Goal: Task Accomplishment & Management: Complete application form

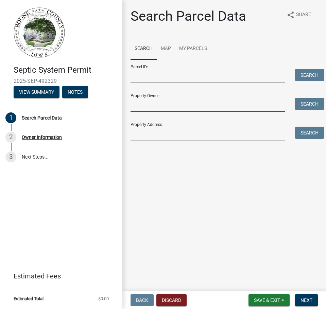
click at [160, 108] on input "Property Owner:" at bounding box center [207, 105] width 154 height 14
type input "joe bowers"
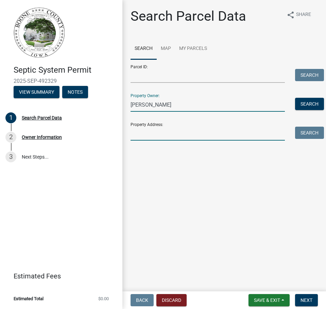
click at [160, 137] on input "Property Address:" at bounding box center [207, 134] width 154 height 14
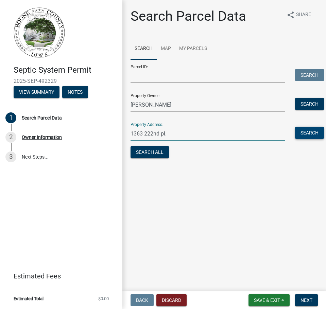
type input "1363 222nd pl."
click at [308, 131] on button "Search" at bounding box center [309, 133] width 29 height 12
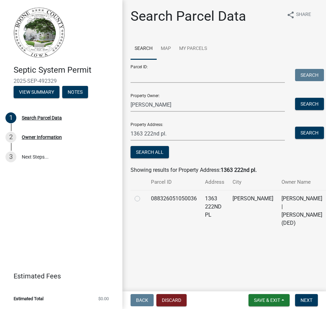
click at [143, 195] on label at bounding box center [143, 195] width 0 height 0
click at [143, 199] on input "radio" at bounding box center [145, 197] width 4 height 4
radio input "true"
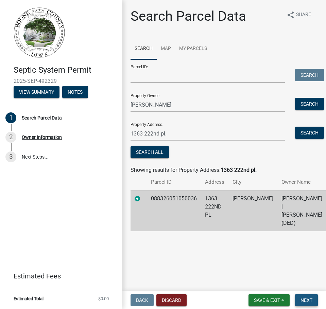
click at [310, 301] on span "Next" at bounding box center [306, 300] width 12 height 5
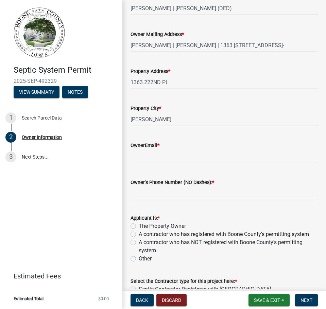
scroll to position [170, 0]
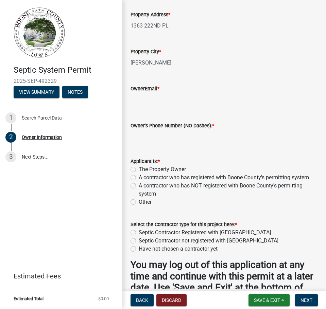
click at [139, 177] on label "A contractor who has registered with Boone County's permitting system" at bounding box center [224, 178] width 170 height 8
click at [139, 177] on input "A contractor who has registered with Boone County's permitting system" at bounding box center [141, 176] width 4 height 4
radio input "true"
click at [152, 101] on input "OwnerEmail *" at bounding box center [223, 100] width 187 height 14
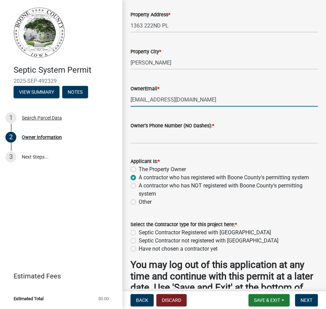
type input "joebowers1953@gmail.com"
click at [164, 138] on input "Owner's Phone Number (NO Dashes): *" at bounding box center [223, 137] width 187 height 14
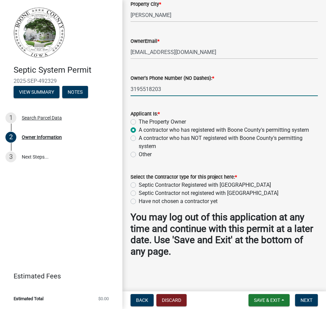
scroll to position [218, 0]
type input "3195518203"
click at [139, 184] on label "Septic Contractor Registered with Boone County" at bounding box center [205, 185] width 132 height 8
click at [139, 184] on input "Septic Contractor Registered with Boone County" at bounding box center [141, 183] width 4 height 4
radio input "true"
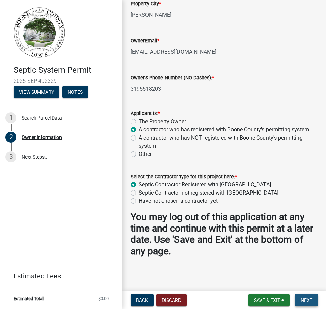
click at [306, 298] on span "Next" at bounding box center [306, 300] width 12 height 5
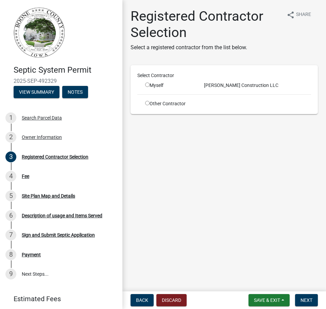
click at [146, 85] on input "radio" at bounding box center [147, 85] width 4 height 4
radio input "true"
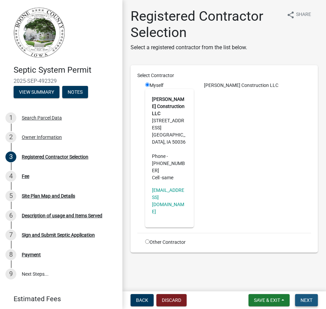
click at [308, 298] on span "Next" at bounding box center [306, 300] width 12 height 5
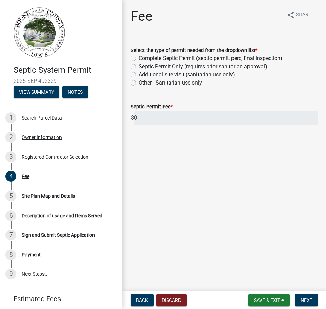
click at [139, 65] on label "Septic Permit Only (requires prior sanitarian approval)" at bounding box center [203, 66] width 128 height 8
click at [139, 65] on input "Septic Permit Only (requires prior sanitarian approval)" at bounding box center [141, 64] width 4 height 4
radio input "true"
click at [309, 300] on span "Next" at bounding box center [306, 300] width 12 height 5
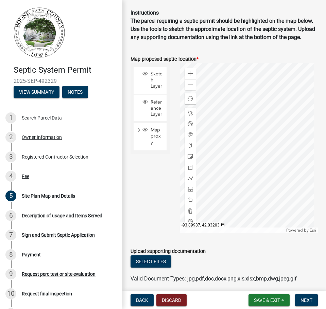
scroll to position [91, 0]
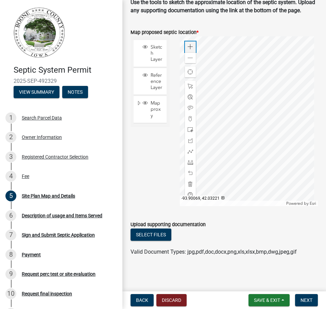
click at [190, 44] on div "Zoom in" at bounding box center [190, 46] width 11 height 11
click at [190, 44] on span at bounding box center [189, 46] width 5 height 5
click at [189, 140] on span at bounding box center [189, 140] width 5 height 5
click at [211, 109] on div at bounding box center [249, 121] width 138 height 170
click at [207, 117] on div at bounding box center [249, 121] width 138 height 170
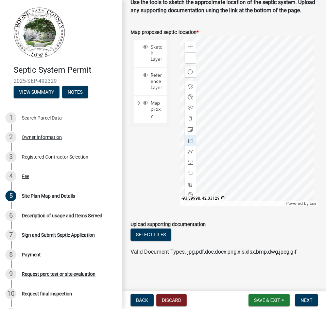
click at [218, 122] on div at bounding box center [249, 121] width 138 height 170
click at [221, 112] on div at bounding box center [249, 121] width 138 height 170
click at [211, 108] on div at bounding box center [249, 121] width 138 height 170
click at [210, 123] on div at bounding box center [249, 121] width 138 height 170
click at [209, 123] on div at bounding box center [249, 121] width 138 height 170
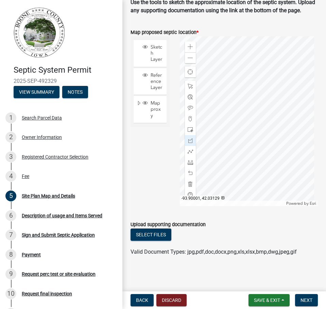
click at [210, 122] on div at bounding box center [249, 121] width 138 height 170
click at [215, 99] on div at bounding box center [249, 121] width 138 height 170
click at [213, 105] on div at bounding box center [249, 121] width 138 height 170
click at [223, 109] on div at bounding box center [249, 121] width 138 height 170
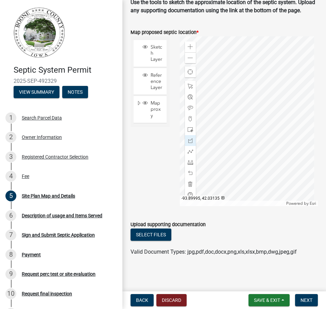
click at [225, 102] on div at bounding box center [249, 121] width 138 height 170
click at [215, 99] on div at bounding box center [249, 121] width 138 height 170
click at [190, 147] on div at bounding box center [190, 151] width 11 height 11
click at [213, 119] on div at bounding box center [249, 121] width 138 height 170
click at [200, 145] on div at bounding box center [249, 121] width 138 height 170
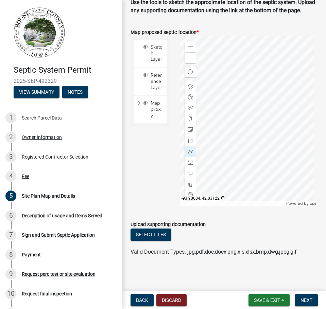
click at [200, 146] on div at bounding box center [249, 121] width 138 height 170
click at [201, 146] on div at bounding box center [249, 121] width 138 height 170
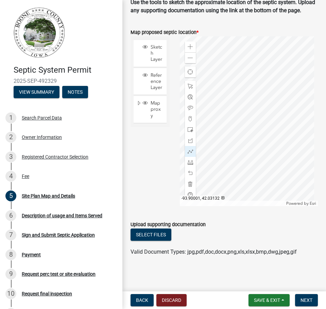
click at [209, 111] on div at bounding box center [249, 121] width 138 height 170
click at [205, 110] on div at bounding box center [249, 121] width 138 height 170
click at [211, 101] on div at bounding box center [249, 121] width 138 height 170
click at [213, 102] on div at bounding box center [249, 121] width 138 height 170
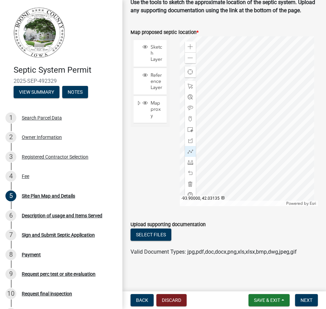
click at [213, 102] on div at bounding box center [249, 121] width 138 height 170
click at [189, 58] on span at bounding box center [189, 57] width 5 height 5
click at [234, 110] on div at bounding box center [249, 121] width 138 height 170
click at [247, 84] on div at bounding box center [249, 121] width 138 height 170
click at [235, 57] on div at bounding box center [249, 121] width 138 height 170
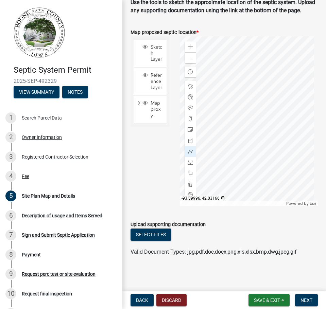
click at [235, 57] on div at bounding box center [249, 121] width 138 height 170
click at [234, 57] on div at bounding box center [249, 121] width 138 height 170
click at [308, 300] on span "Next" at bounding box center [306, 300] width 12 height 5
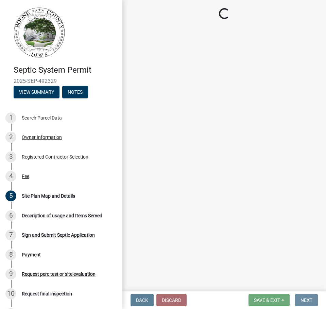
scroll to position [0, 0]
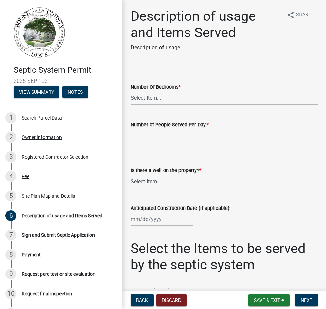
click at [165, 98] on select "Select Item... 0 1 2 3 4 5 6 7 8 9 10" at bounding box center [223, 98] width 187 height 14
click at [130, 91] on select "Select Item... 0 1 2 3 4 5 6 7 8 9 10" at bounding box center [223, 98] width 187 height 14
select select "29b41b0a-4234-4748-bbab-b2f0c7198ac4"
click at [163, 138] on input "text" at bounding box center [223, 136] width 187 height 14
type input "2"
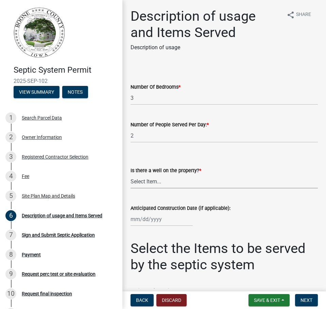
click at [173, 181] on select "Select Item... Yes No" at bounding box center [223, 182] width 187 height 14
click at [130, 175] on select "Select Item... Yes No" at bounding box center [223, 182] width 187 height 14
select select "d1f81dfd-708c-491f-882e-316c6693023f"
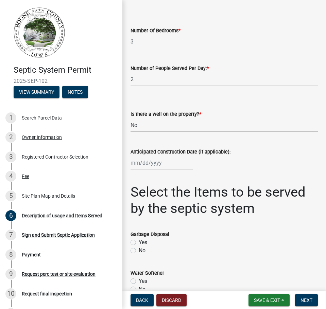
scroll to position [113, 0]
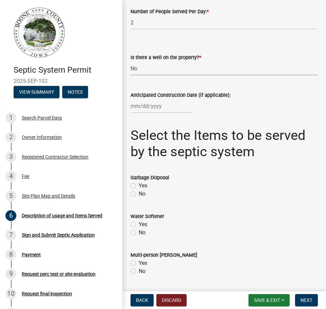
click at [139, 105] on div at bounding box center [161, 106] width 62 height 14
select select "10"
select select "2025"
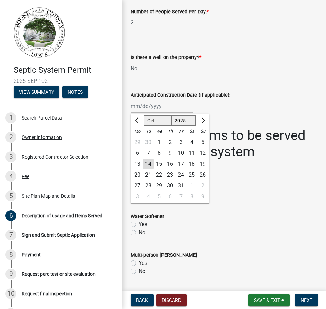
click at [170, 174] on div "23" at bounding box center [169, 174] width 11 height 11
type input "10/23/2025"
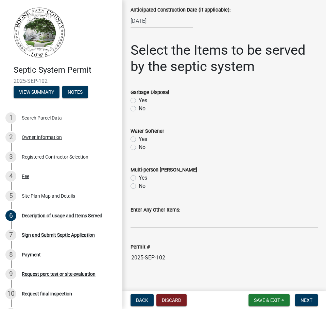
scroll to position [206, 0]
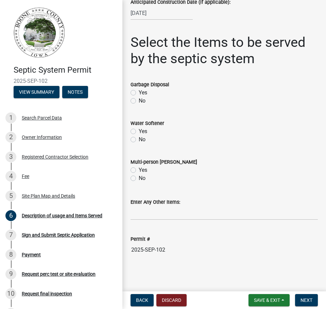
click at [139, 100] on label "No" at bounding box center [142, 101] width 7 height 8
click at [139, 100] on input "No" at bounding box center [141, 99] width 4 height 4
radio input "true"
click at [139, 139] on label "No" at bounding box center [142, 140] width 7 height 8
click at [139, 139] on input "No" at bounding box center [141, 138] width 4 height 4
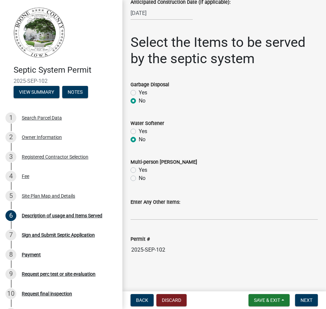
radio input "true"
click at [139, 176] on label "No" at bounding box center [142, 178] width 7 height 8
click at [139, 176] on input "No" at bounding box center [141, 176] width 4 height 4
radio input "true"
click at [308, 301] on span "Next" at bounding box center [306, 300] width 12 height 5
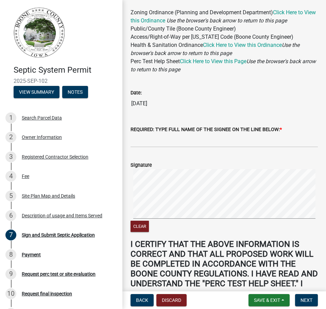
scroll to position [113, 0]
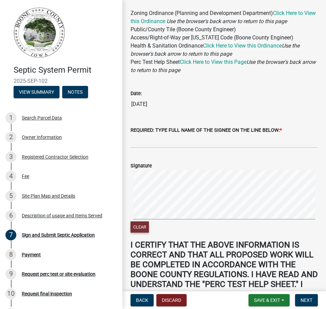
click at [141, 233] on button "Clear" at bounding box center [139, 226] width 18 height 11
click at [205, 148] on input "REQUIRED: TYPE FULL NAME OF THE SIGNEE ON THE LINE BELOW: *" at bounding box center [223, 141] width 187 height 14
type input "Corey Johnson"
click at [141, 233] on button "Clear" at bounding box center [139, 226] width 18 height 11
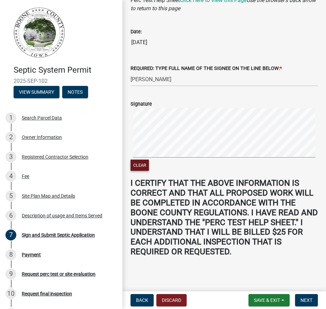
scroll to position [186, 0]
click at [309, 299] on span "Next" at bounding box center [306, 300] width 12 height 5
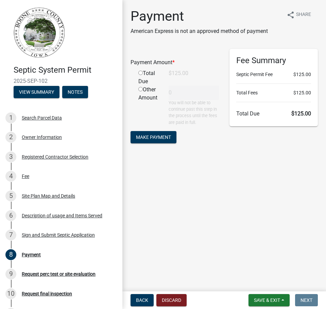
click at [138, 73] on div "Total Due" at bounding box center [148, 77] width 30 height 16
click at [140, 72] on input "radio" at bounding box center [140, 73] width 4 height 4
radio input "true"
type input "125"
click at [161, 139] on span "Make Payment" at bounding box center [153, 136] width 35 height 5
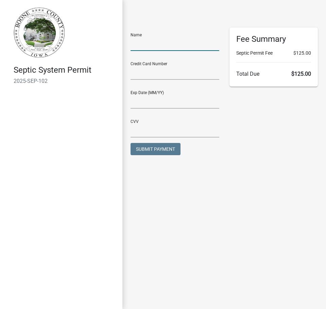
click at [145, 45] on input "text" at bounding box center [174, 44] width 89 height 14
type input "[PERSON_NAME] Construction LLC"
click at [141, 75] on input "text" at bounding box center [174, 73] width 89 height 14
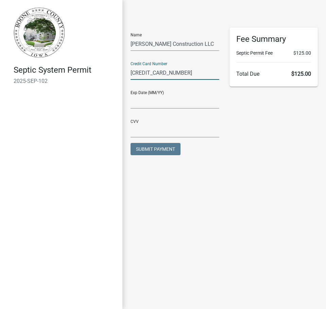
type input "4129342000287825"
click at [157, 105] on input "text" at bounding box center [174, 102] width 89 height 14
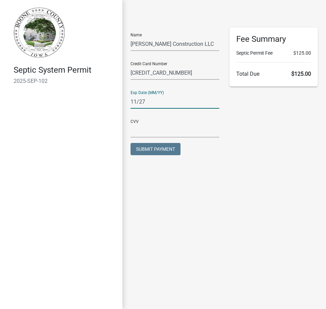
type input "11/27"
click at [144, 134] on input "text" at bounding box center [174, 131] width 89 height 14
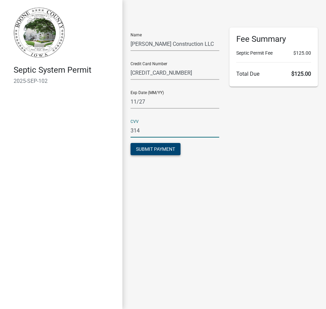
type input "314"
click at [166, 147] on span "Submit Payment" at bounding box center [155, 148] width 39 height 5
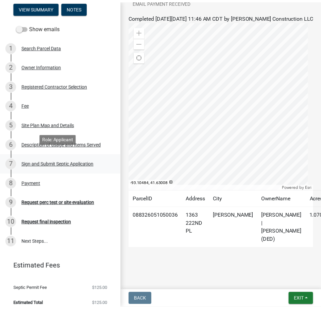
scroll to position [91, 0]
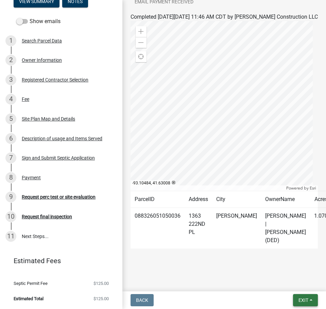
click at [303, 298] on span "Exit" at bounding box center [303, 300] width 10 height 5
click at [285, 281] on button "Save & Exit" at bounding box center [290, 282] width 54 height 16
